Goal: Task Accomplishment & Management: Use online tool/utility

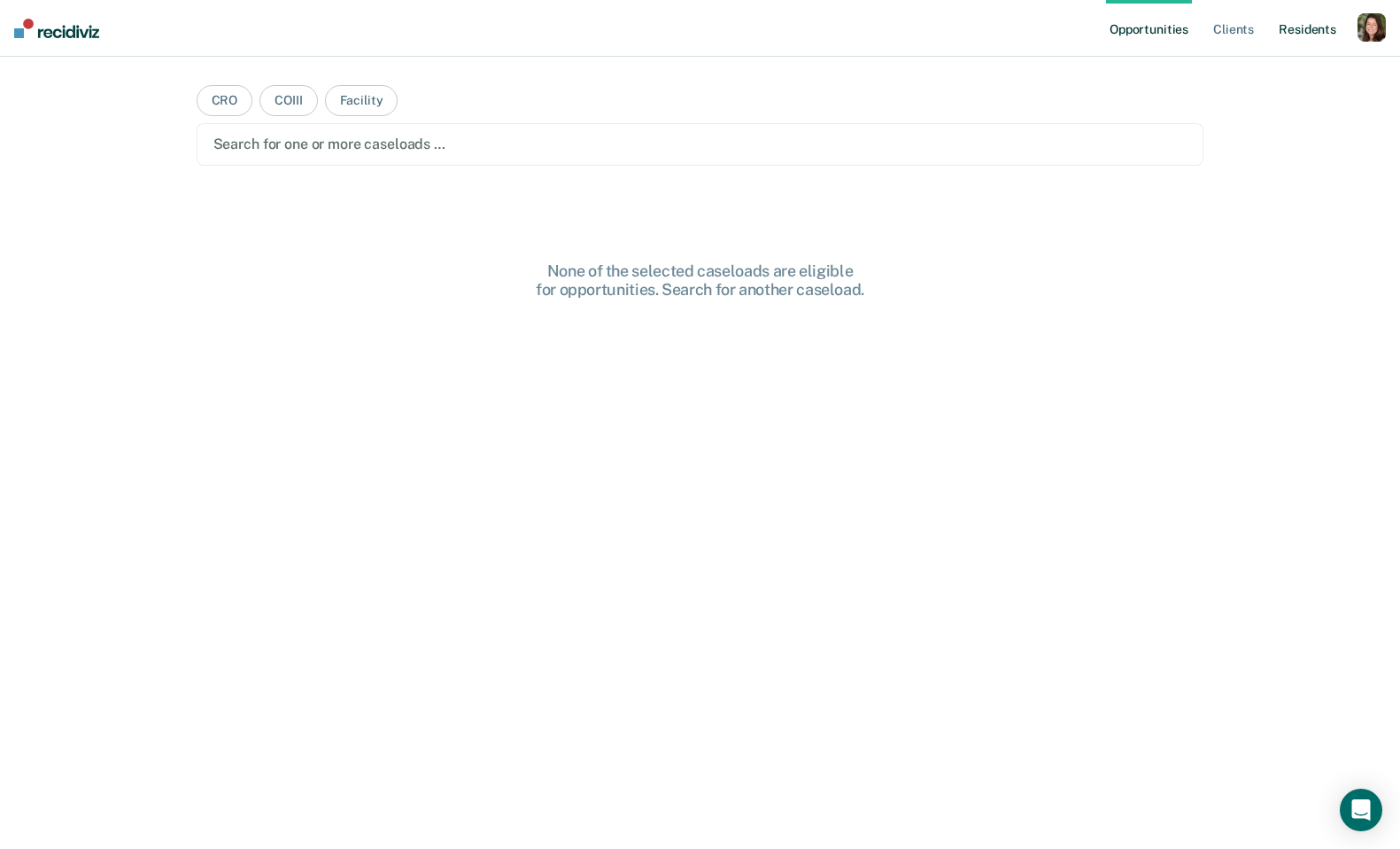
click at [1306, 24] on link "Resident s" at bounding box center [1308, 28] width 64 height 57
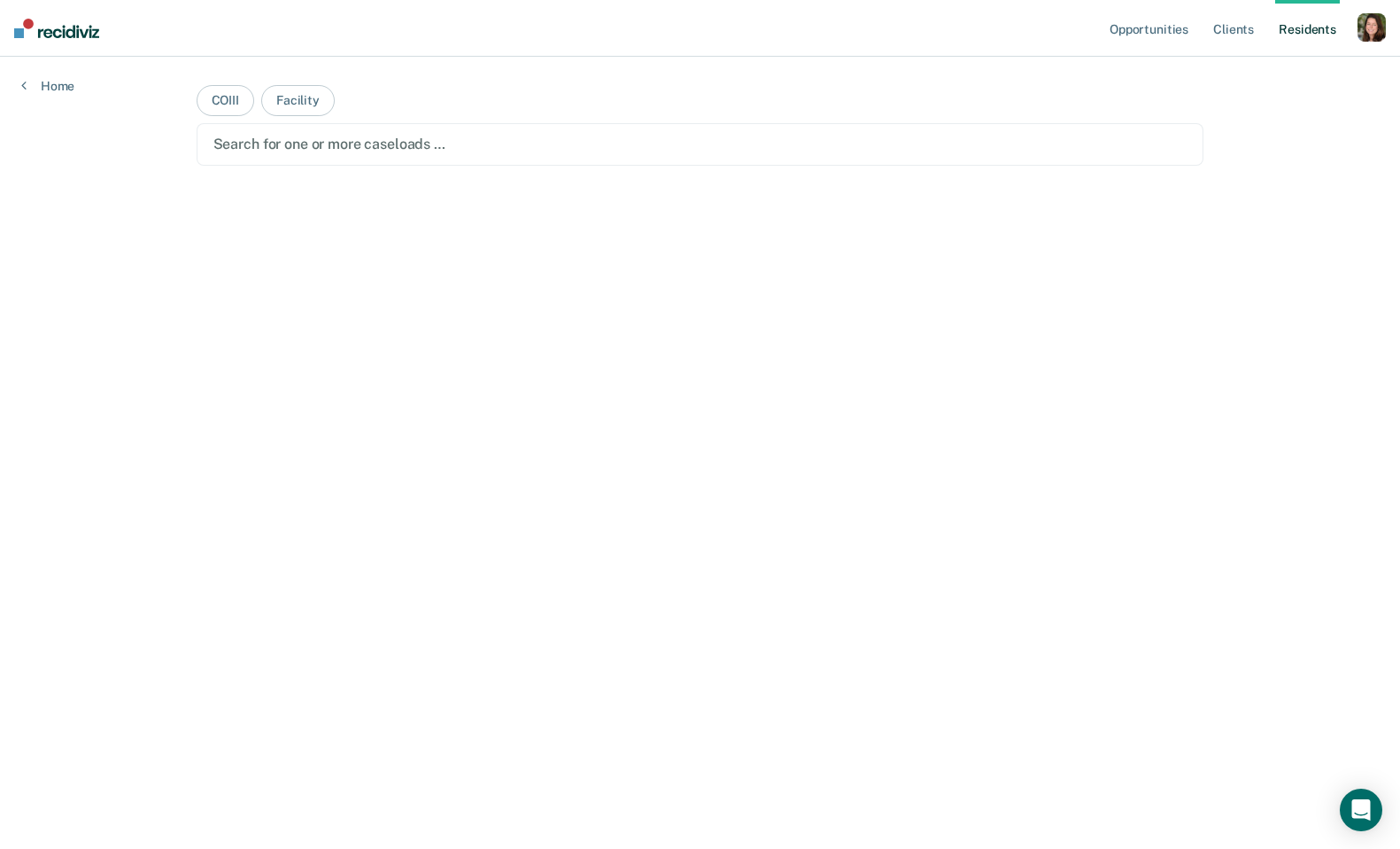
click at [1384, 44] on div "Profile How it works Log Out" at bounding box center [1372, 30] width 28 height 34
click at [1376, 37] on div "button" at bounding box center [1372, 27] width 28 height 28
click at [1249, 73] on link "Profile" at bounding box center [1300, 72] width 142 height 15
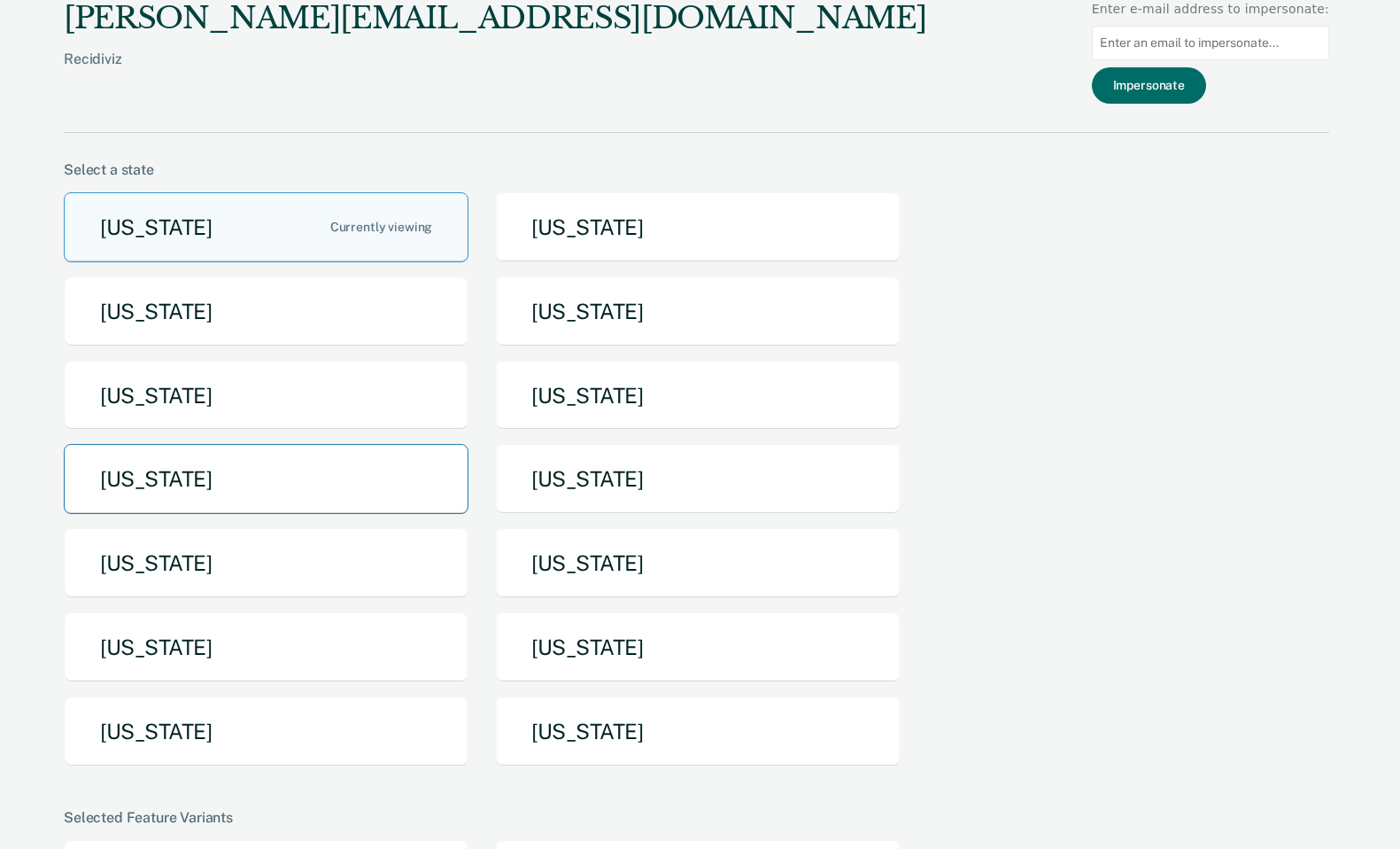
click at [344, 480] on button "[US_STATE]" at bounding box center [266, 478] width 404 height 70
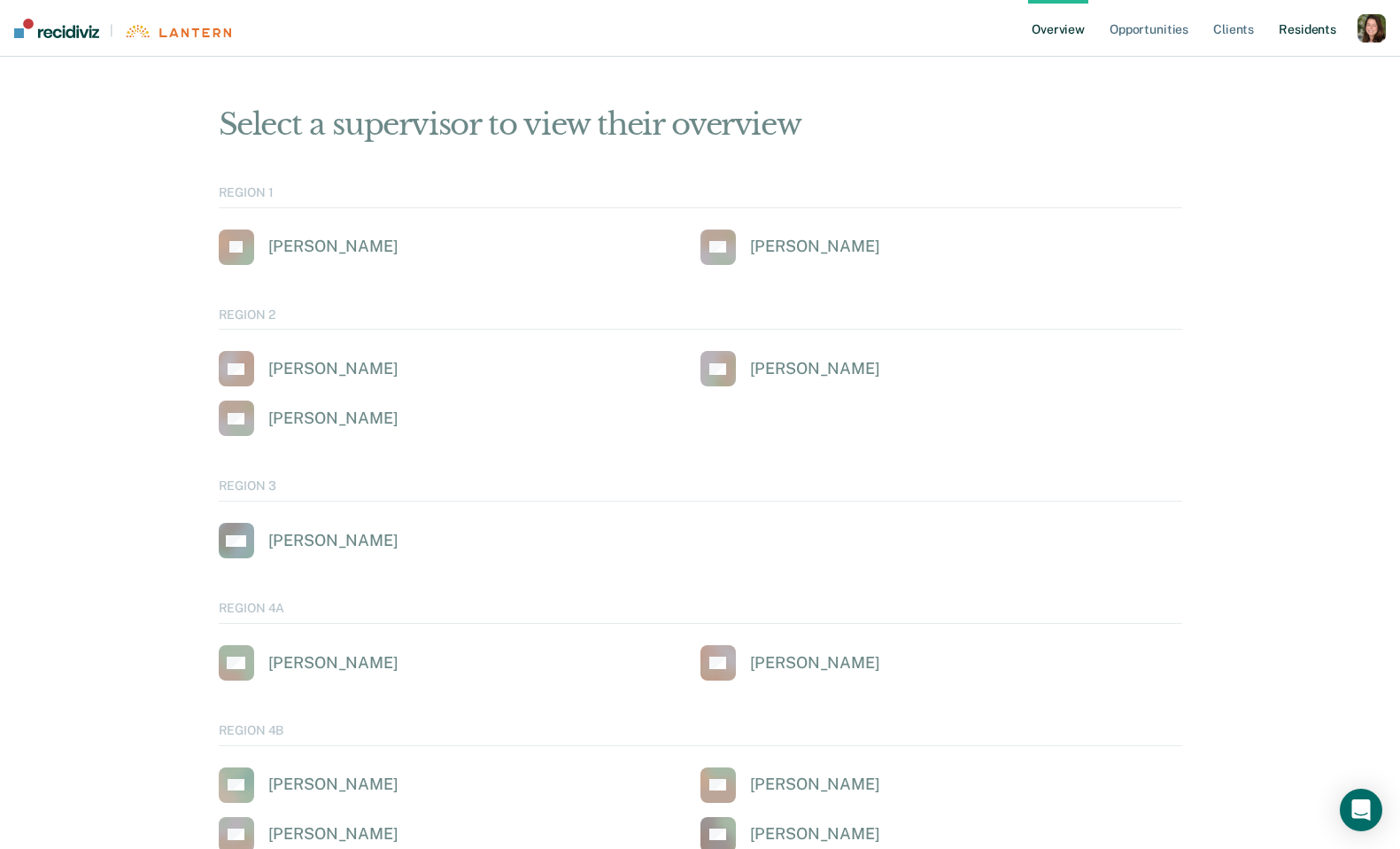
click at [1289, 38] on link "Resident s" at bounding box center [1308, 28] width 64 height 57
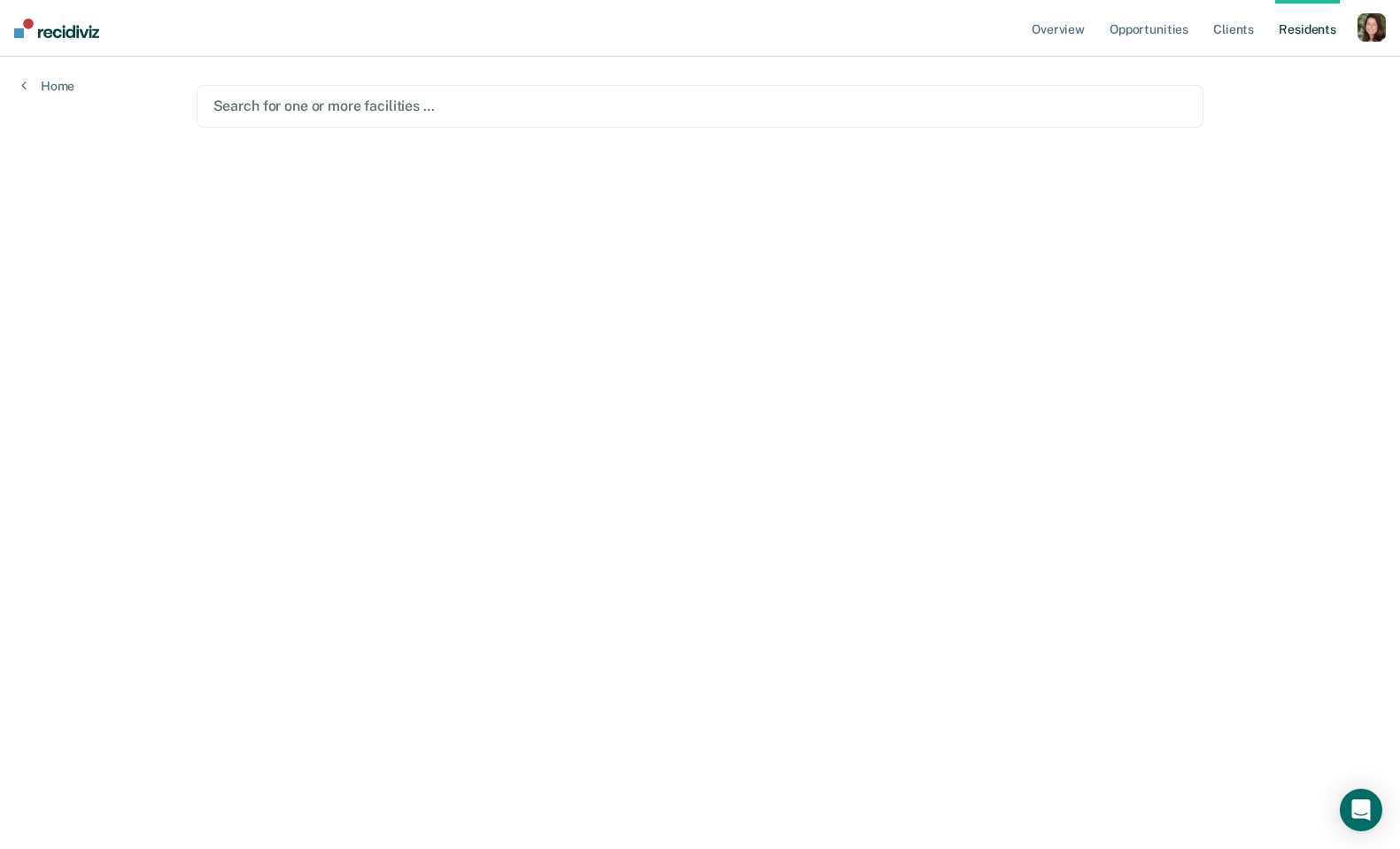
click at [367, 97] on div at bounding box center [700, 106] width 975 height 20
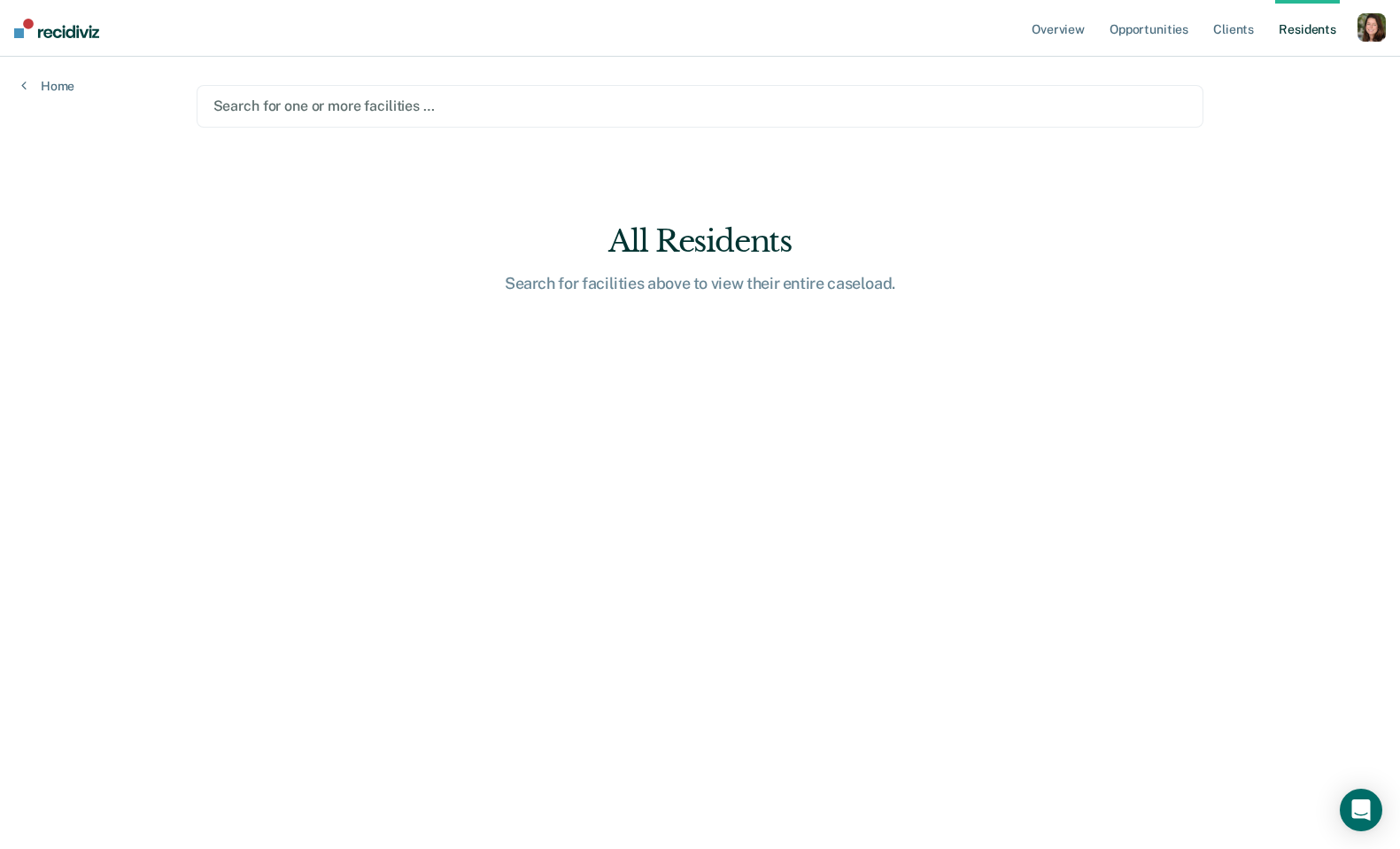
click at [574, 94] on div "Search for one or more facilities …" at bounding box center [700, 106] width 977 height 24
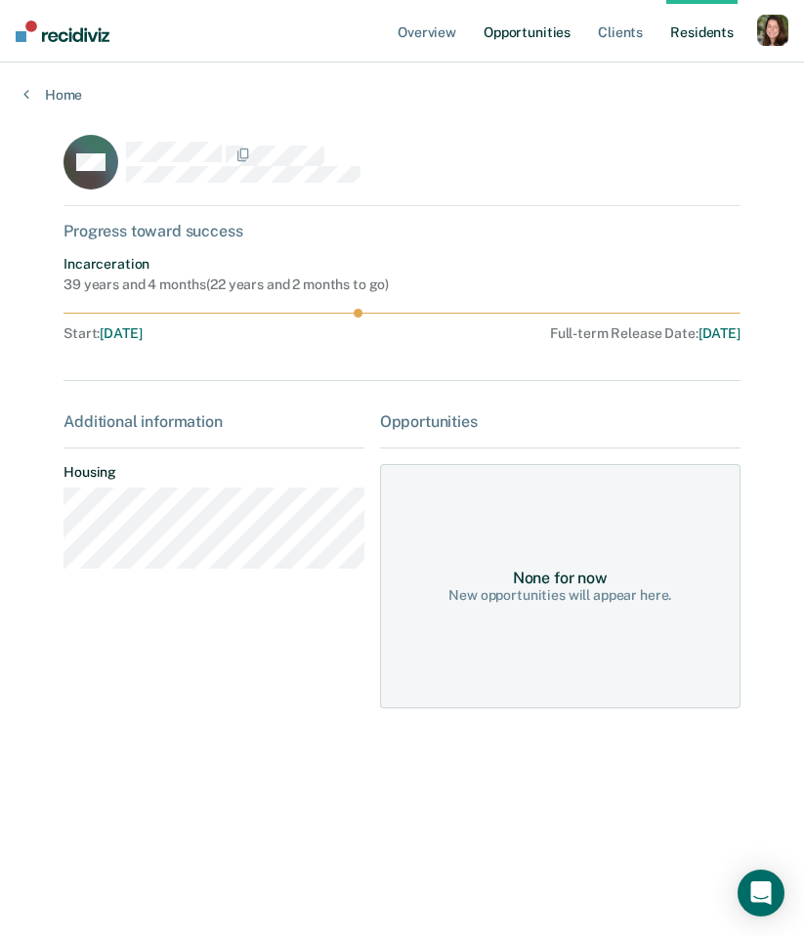
click at [557, 34] on link "Opportunities" at bounding box center [527, 31] width 95 height 63
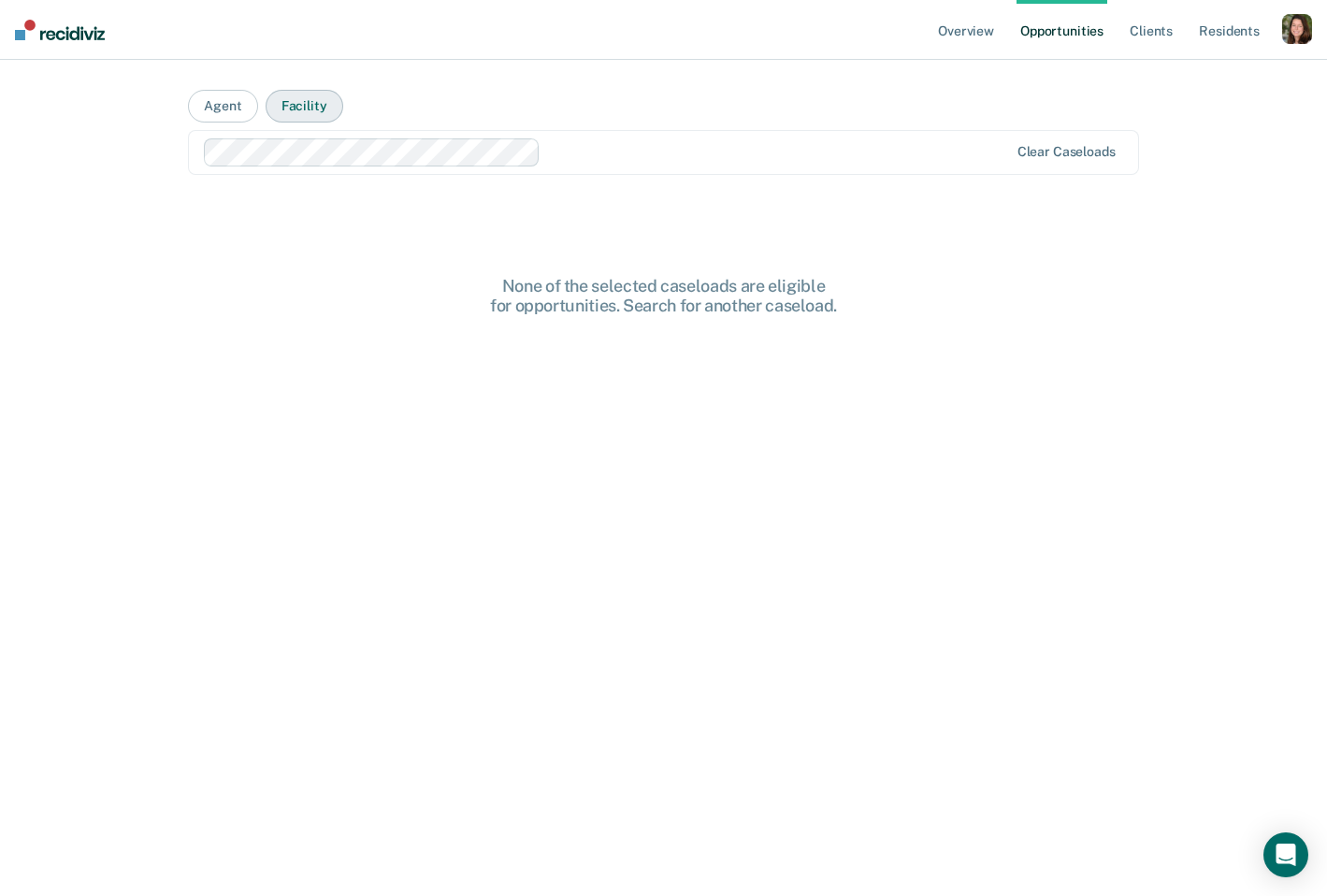
click at [285, 112] on button "Facility" at bounding box center [304, 106] width 78 height 33
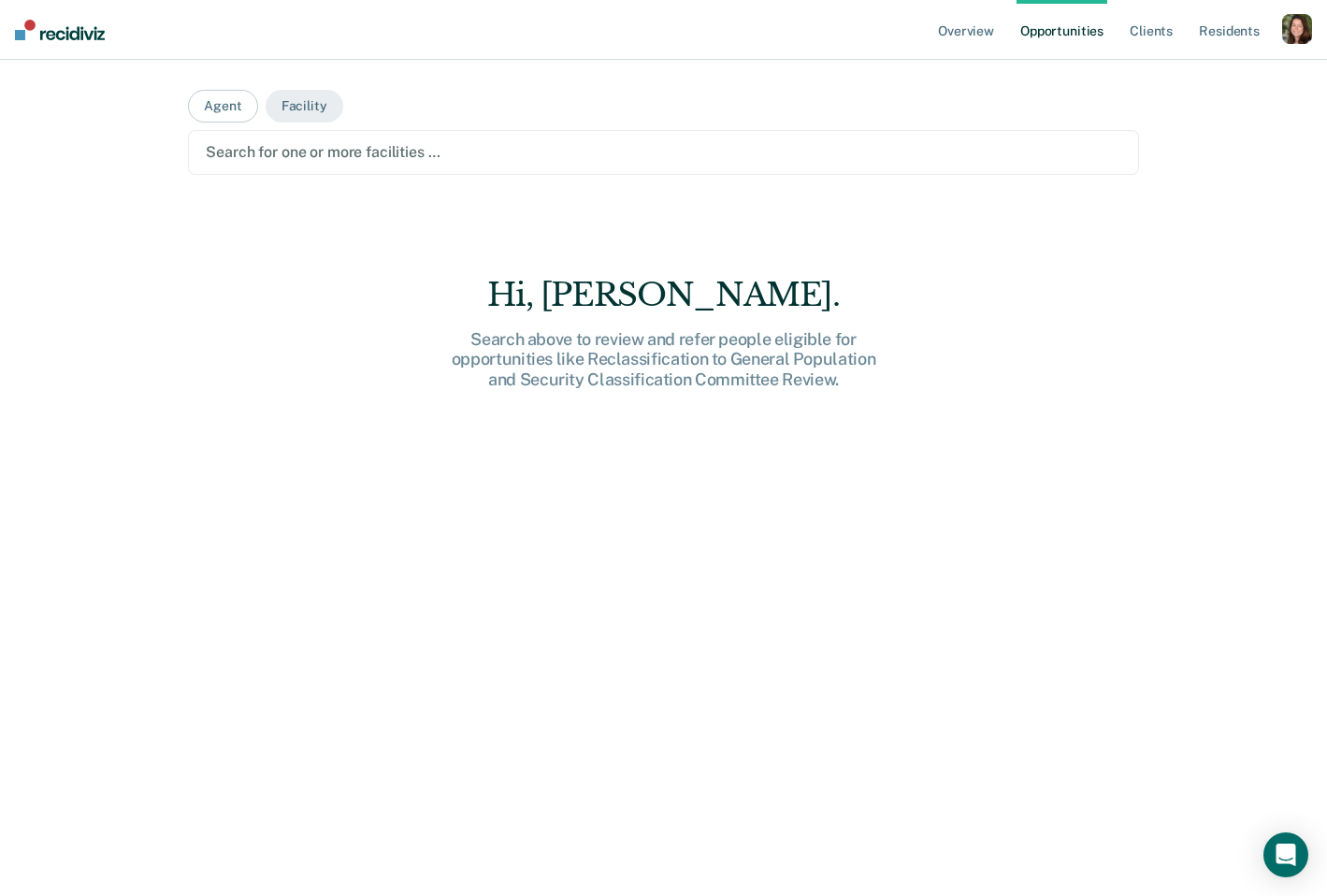
click at [357, 161] on div at bounding box center [663, 152] width 914 height 21
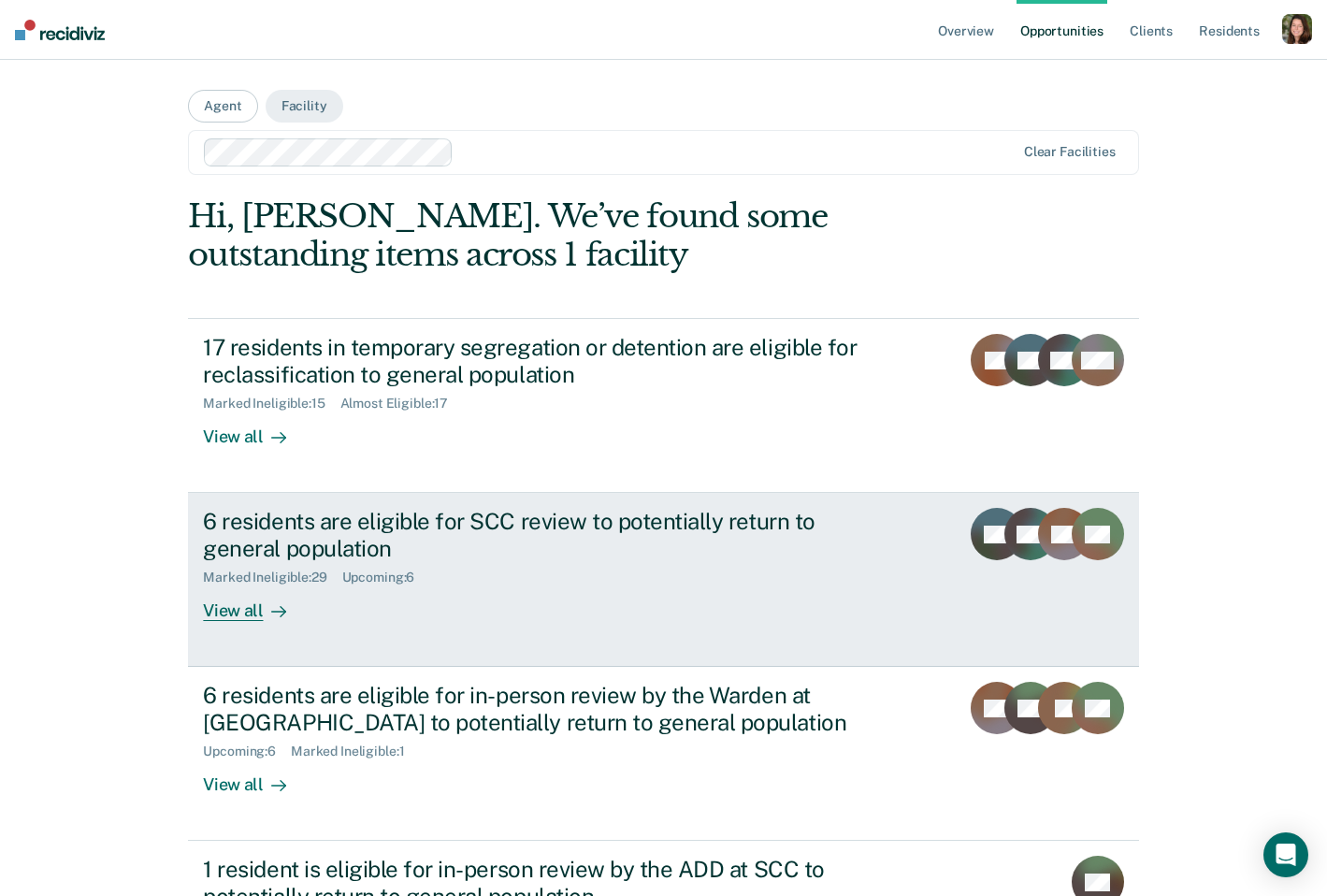
click at [633, 574] on div "Marked Ineligible : 29 Upcoming : 6" at bounding box center [531, 573] width 657 height 23
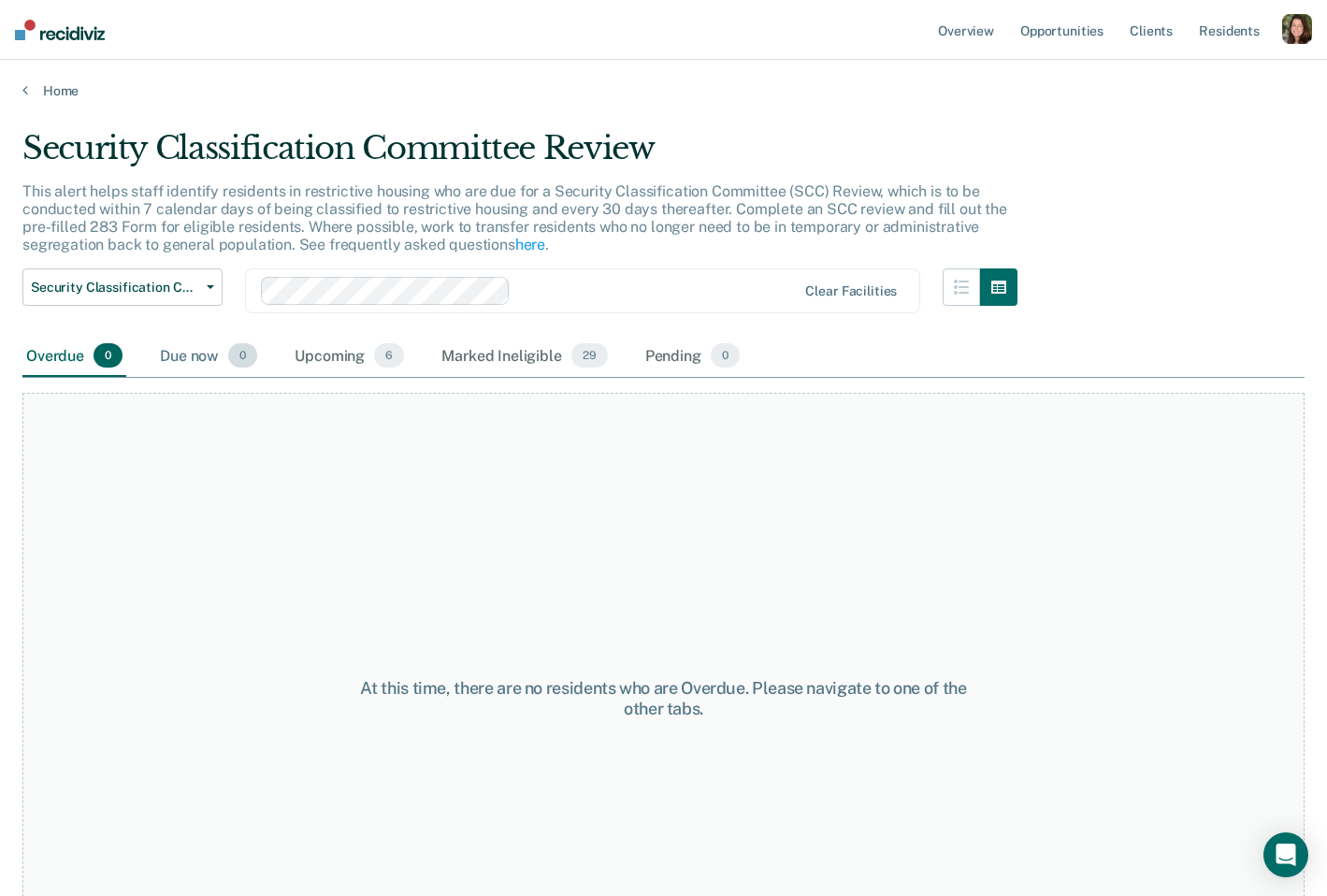
click at [212, 363] on div "Due now 0" at bounding box center [208, 356] width 104 height 41
click at [542, 359] on div "Marked Ineligible 29" at bounding box center [524, 356] width 173 height 41
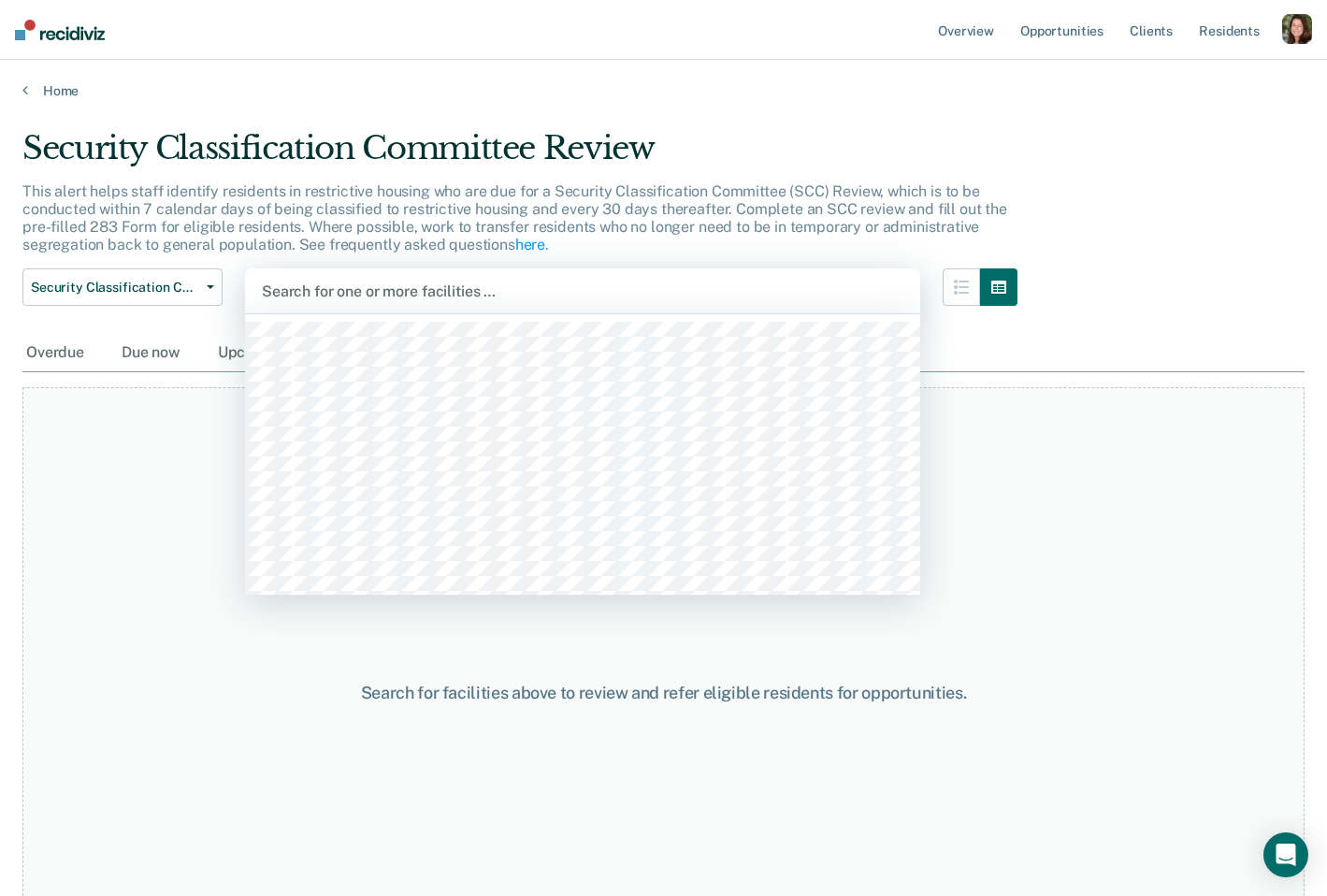
click at [317, 295] on div at bounding box center [583, 291] width 641 height 21
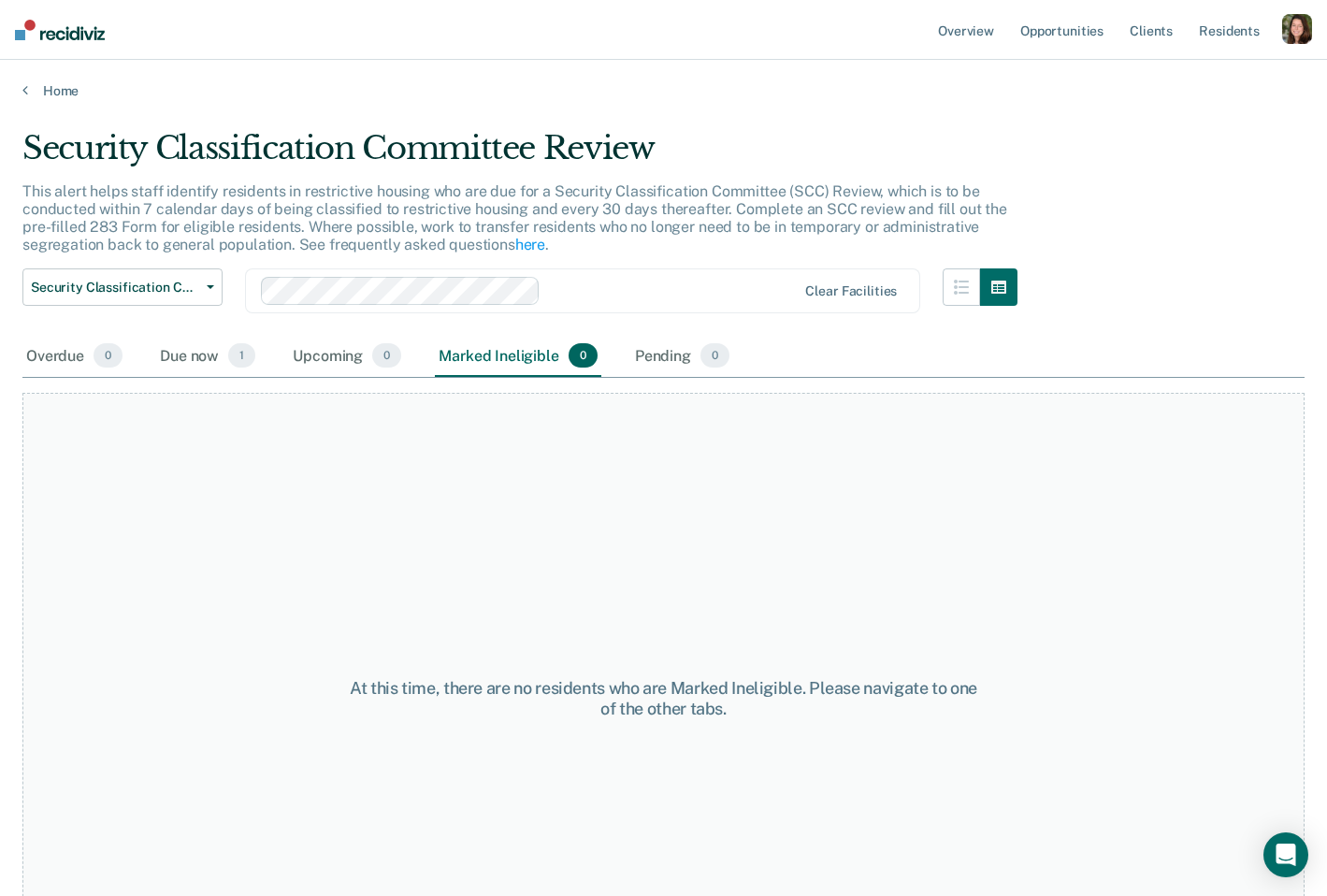
click at [195, 380] on div "At this time, there are no residents who are Marked Ineligible. Please navigate…" at bounding box center [663, 691] width 1282 height 627
click at [195, 367] on div "Due now 1" at bounding box center [207, 356] width 102 height 41
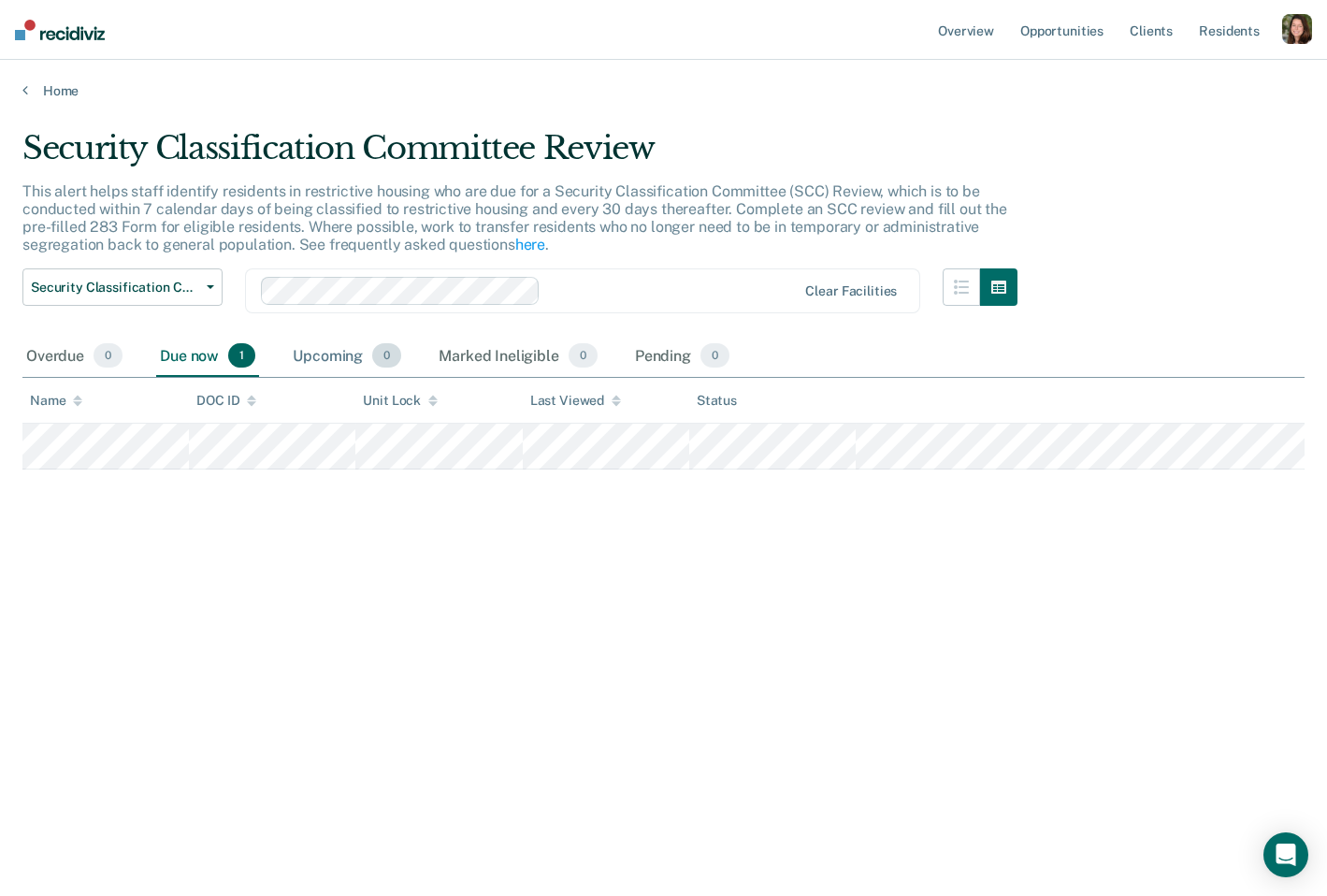
click at [354, 342] on div "Upcoming 0" at bounding box center [347, 356] width 116 height 41
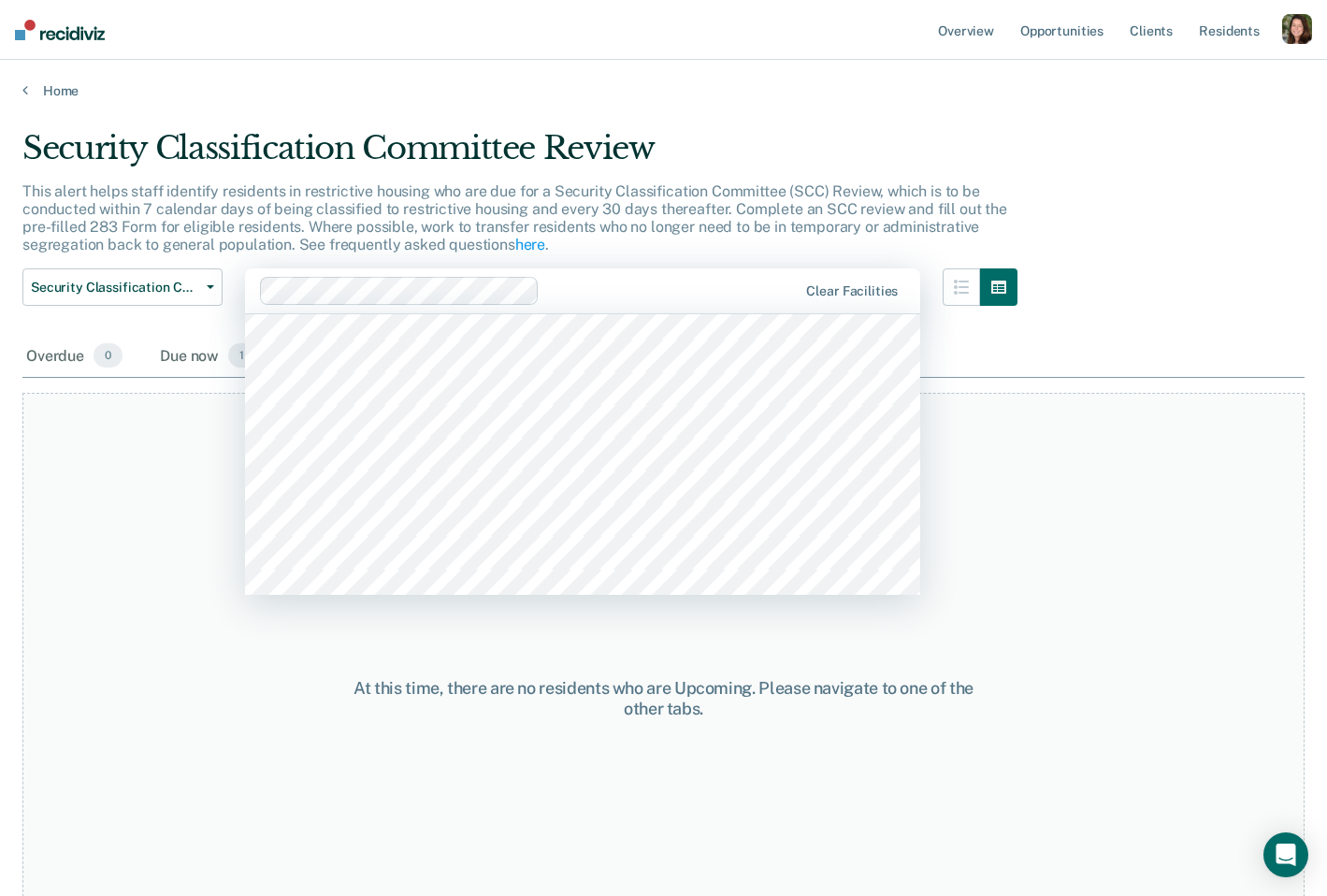
scroll to position [231, 0]
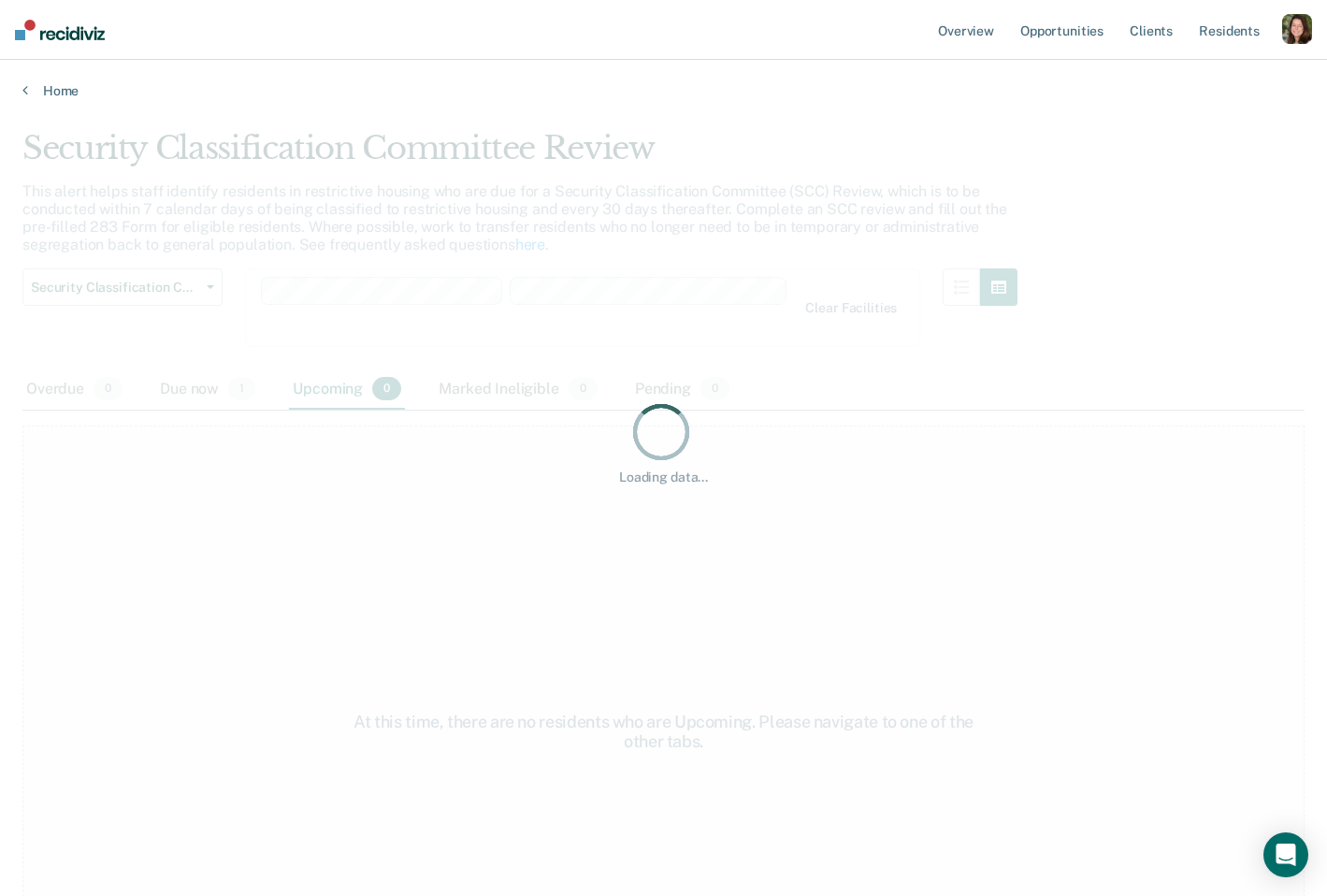
click at [182, 298] on div "Loading data..." at bounding box center [663, 442] width 1282 height 627
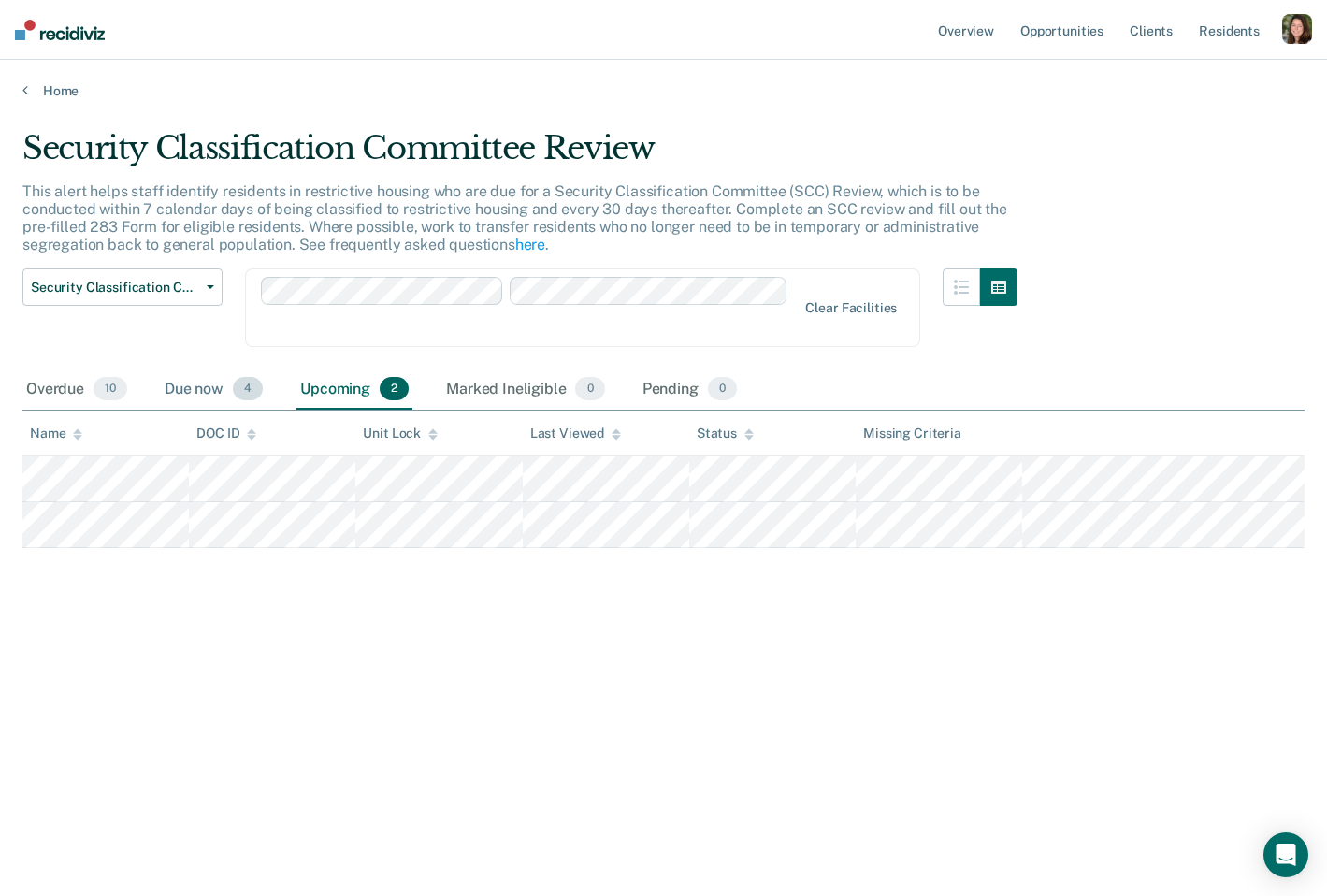
click at [205, 394] on div "Due now 4" at bounding box center [214, 390] width 105 height 41
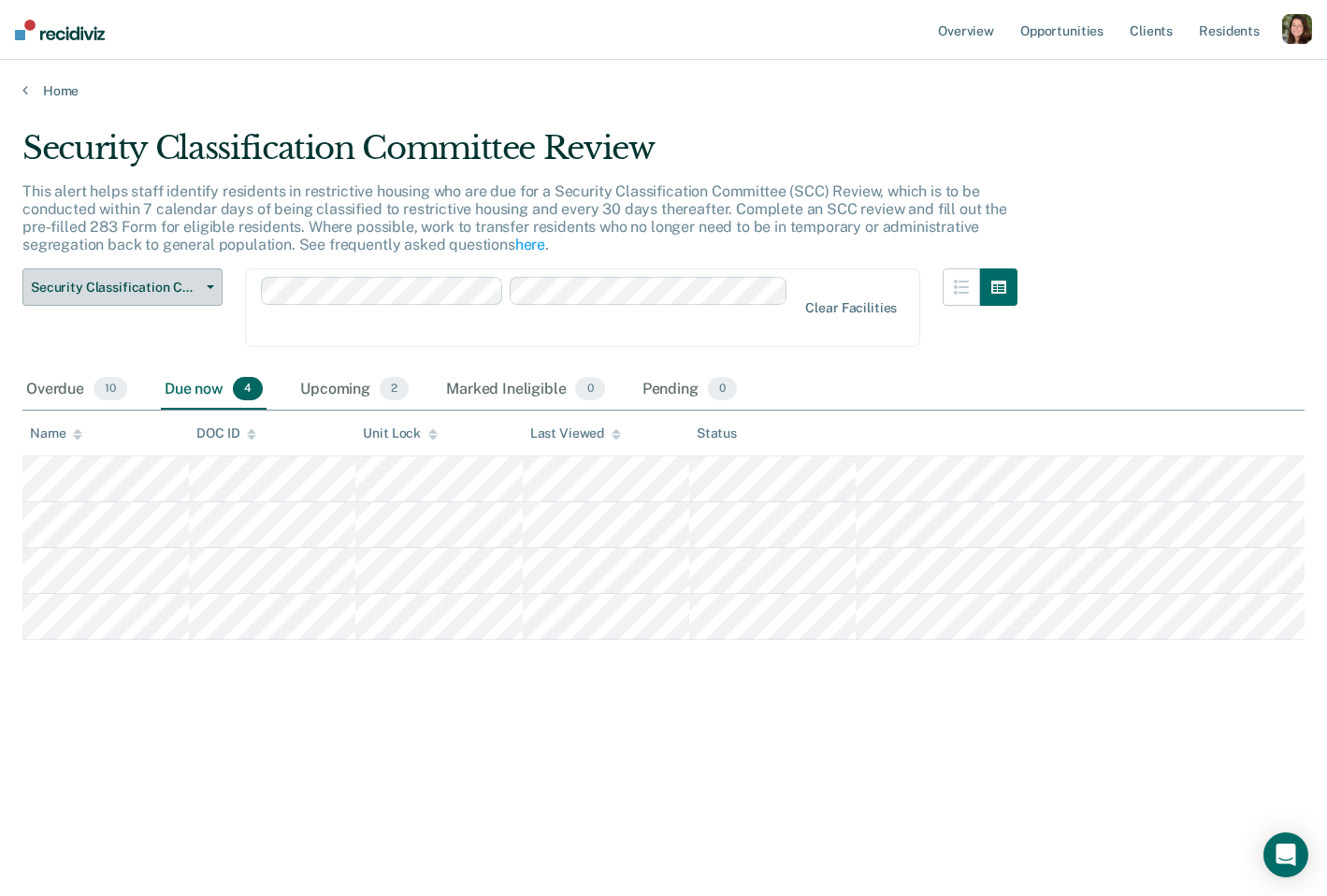
click at [207, 290] on button "Security Classification Committee Review" at bounding box center [122, 286] width 200 height 37
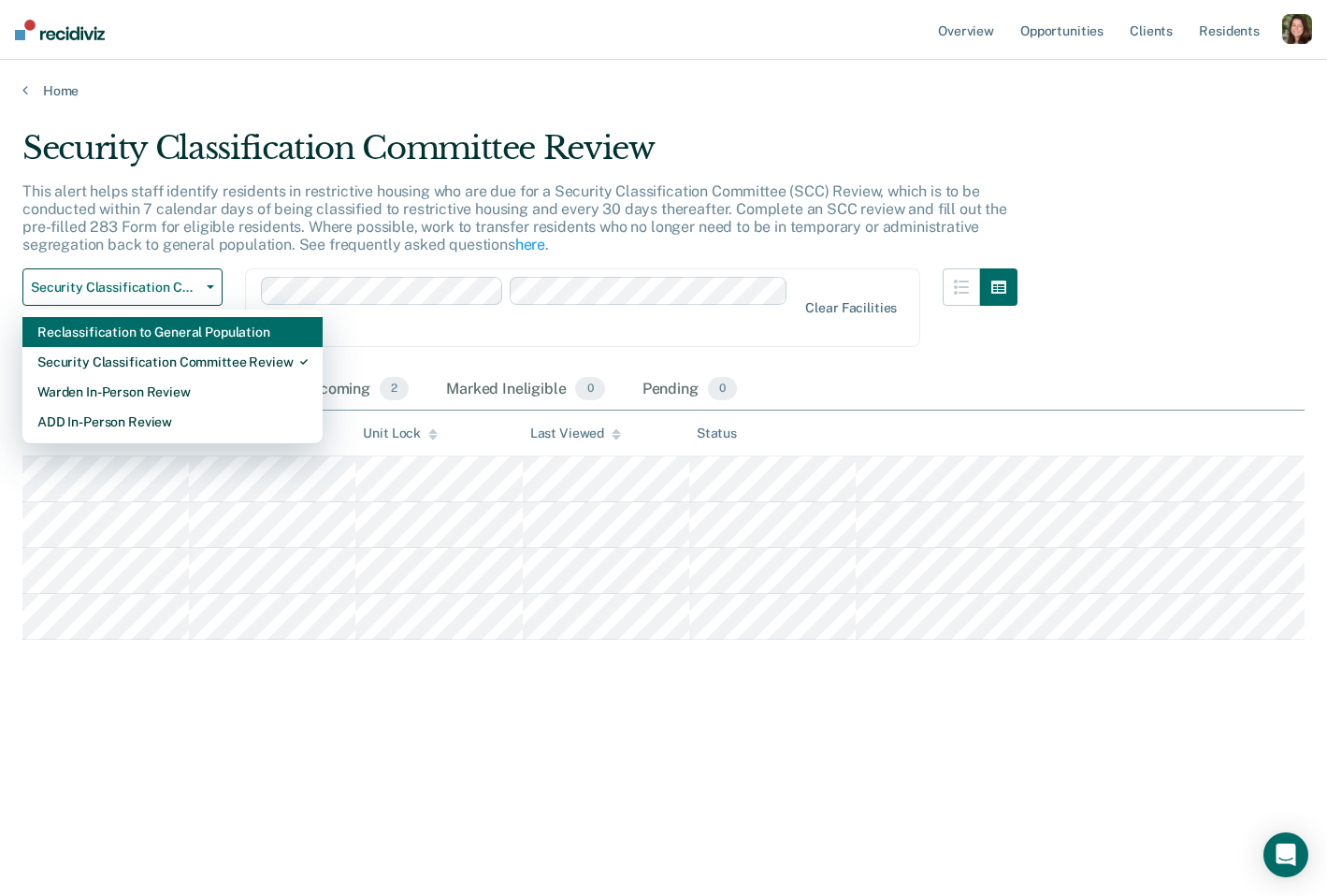
click at [208, 337] on div "Reclassification to General Population" at bounding box center [172, 331] width 270 height 30
